Goal: Task Accomplishment & Management: Complete application form

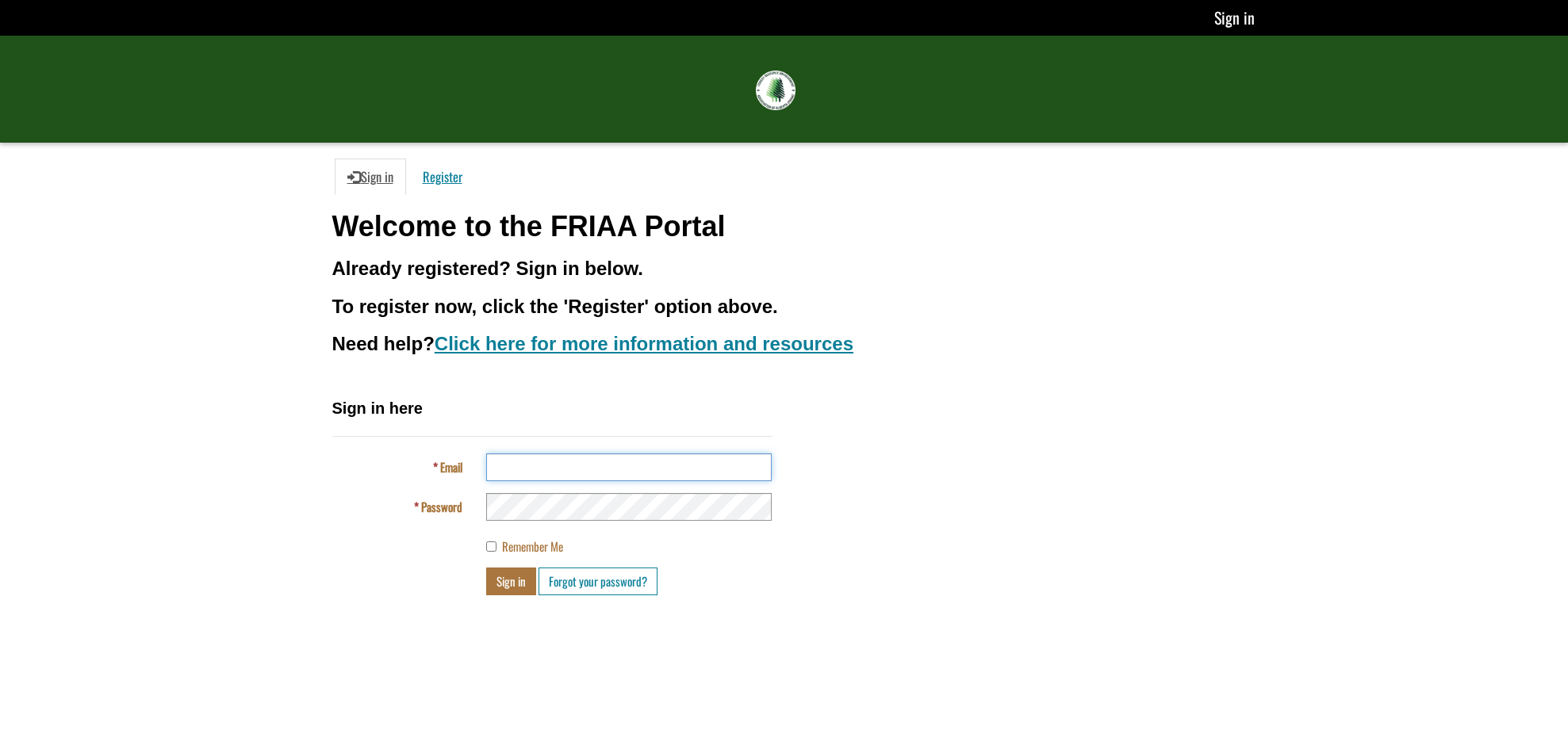
type input "**********"
click at [516, 587] on button "Sign in" at bounding box center [511, 581] width 50 height 28
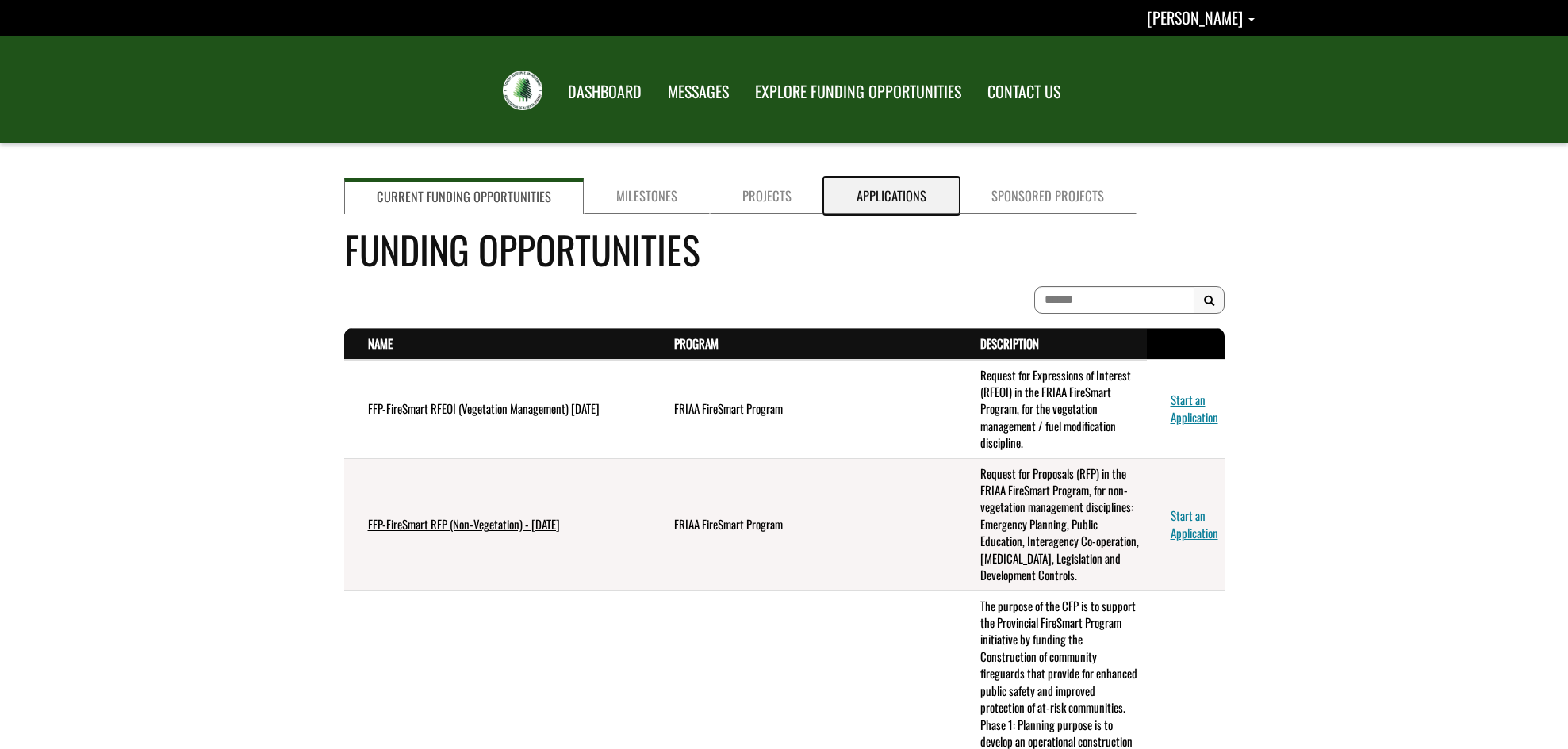
click at [881, 189] on link "Applications" at bounding box center [891, 196] width 135 height 37
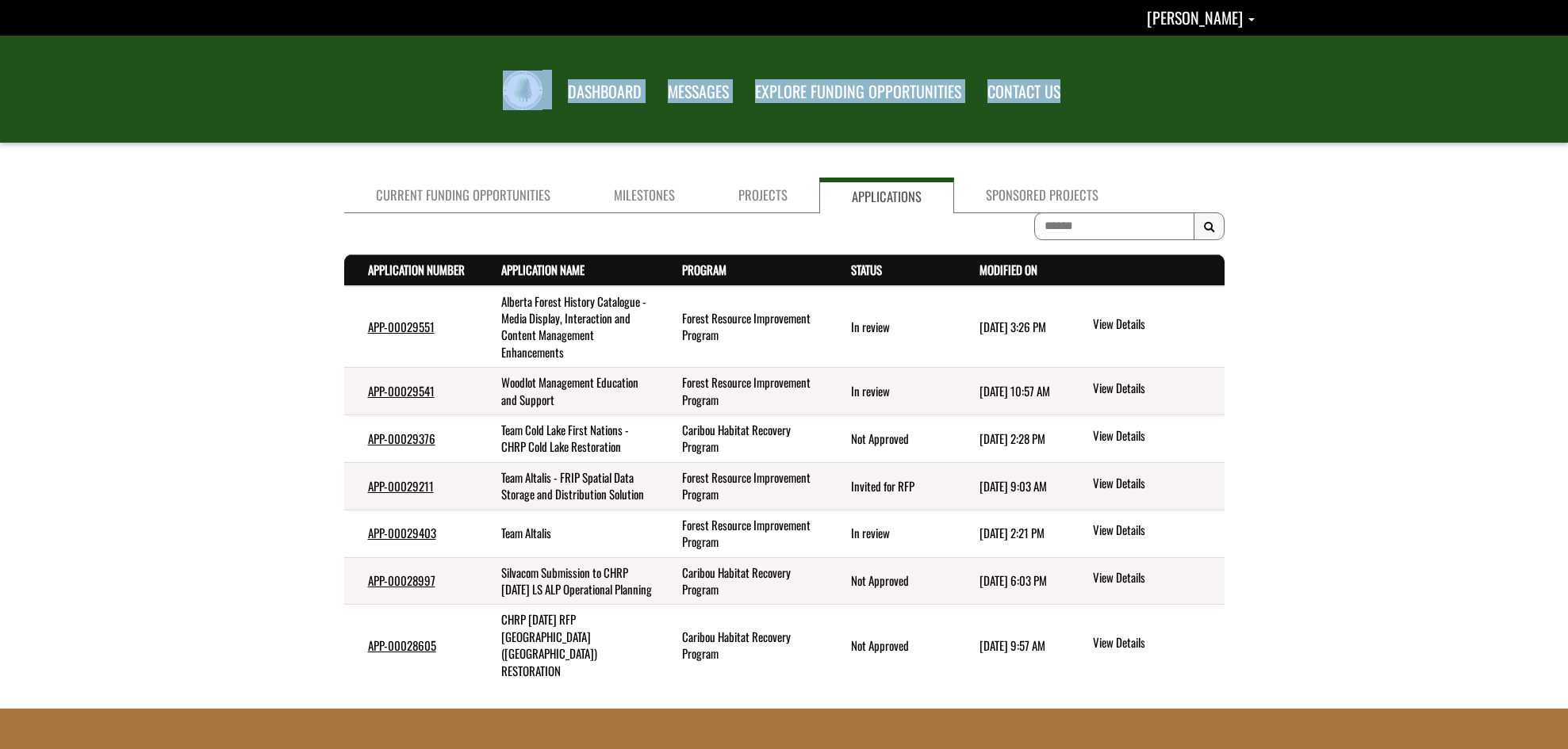
drag, startPoint x: 392, startPoint y: 59, endPoint x: 1300, endPoint y: 159, distance: 913.5
click at [1300, 159] on body "You’re offline. This is a read only version of the page. [PERSON_NAME] Profile …" at bounding box center [784, 374] width 1568 height 749
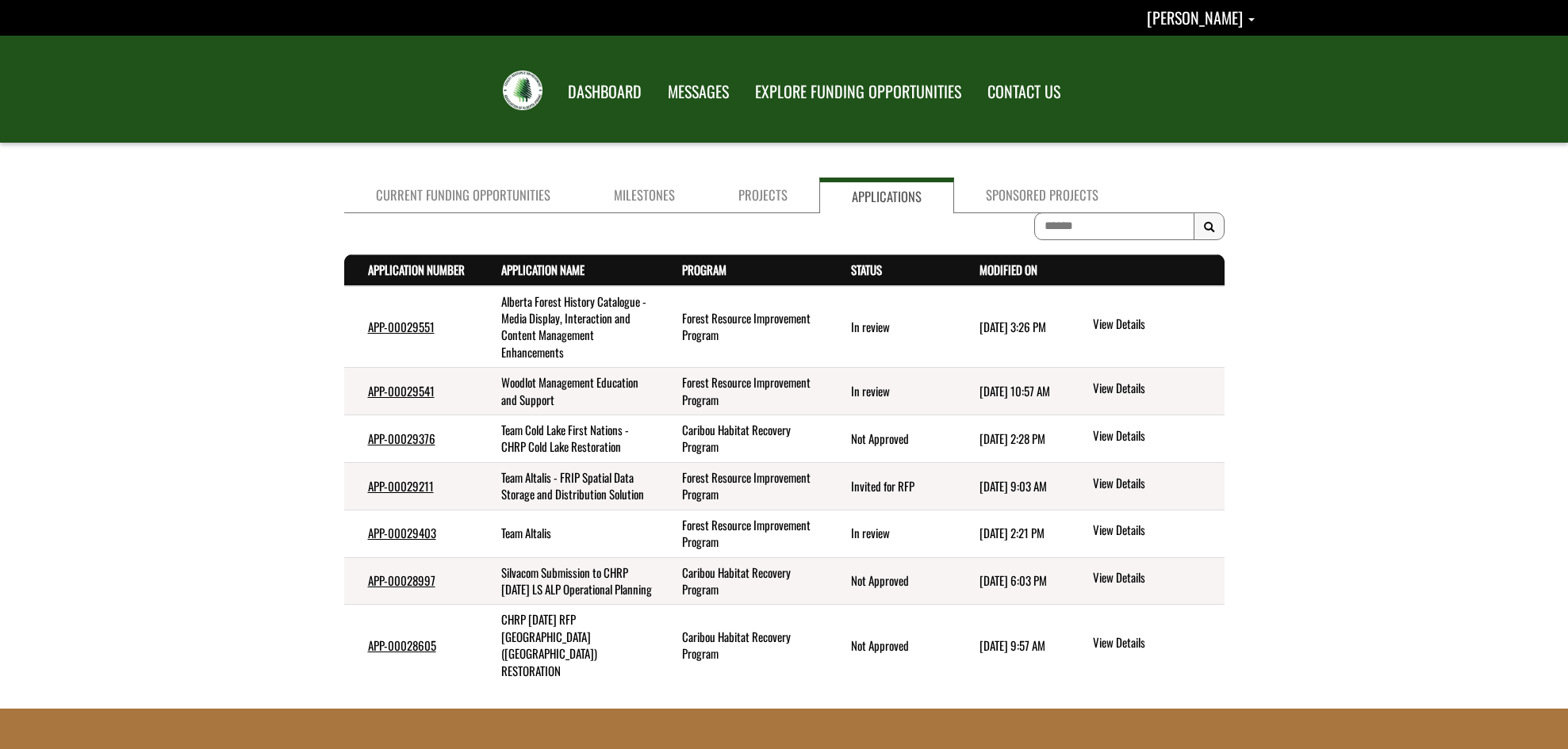
click at [1308, 159] on div at bounding box center [784, 165] width 1568 height 12
